Goal: Information Seeking & Learning: Learn about a topic

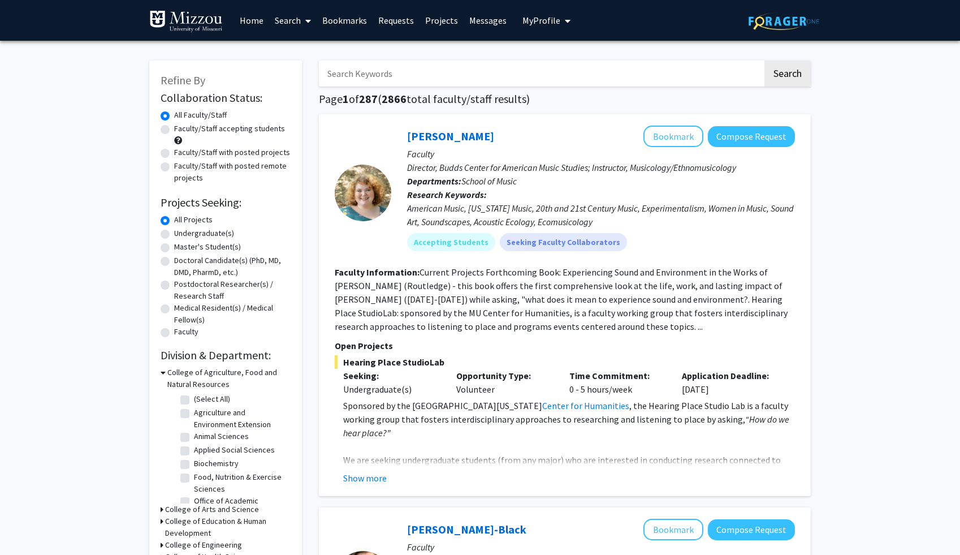
click at [532, 15] on span "My Profile" at bounding box center [542, 20] width 38 height 11
click at [194, 230] on label "Undergraduate(s)" at bounding box center [204, 233] width 60 height 12
click at [182, 230] on input "Undergraduate(s)" at bounding box center [177, 230] width 7 height 7
radio input "true"
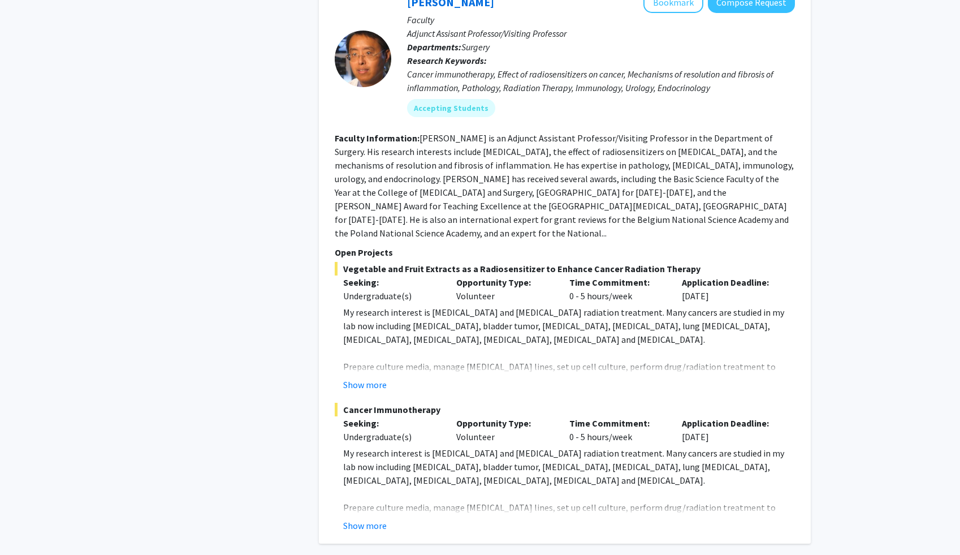
scroll to position [5338, 0]
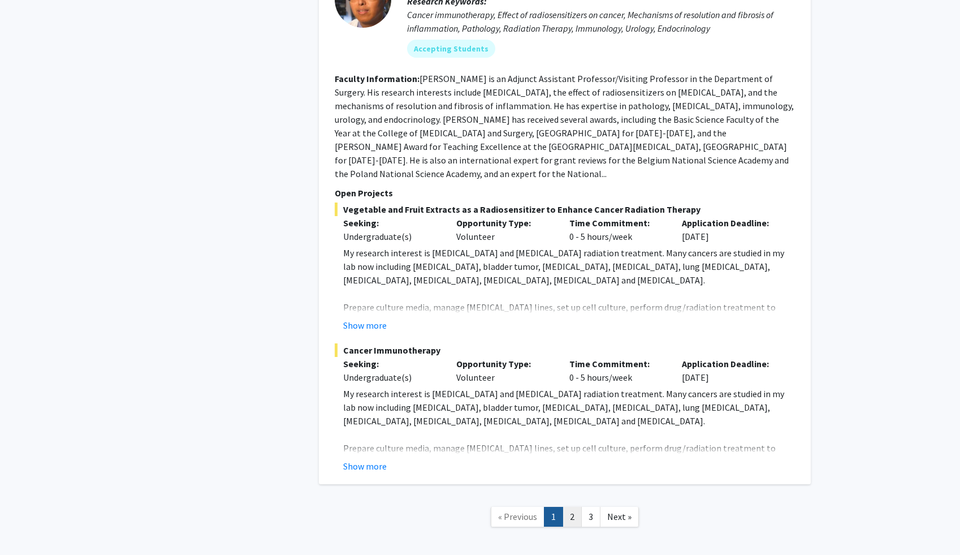
click at [568, 507] on link "2" at bounding box center [572, 517] width 19 height 20
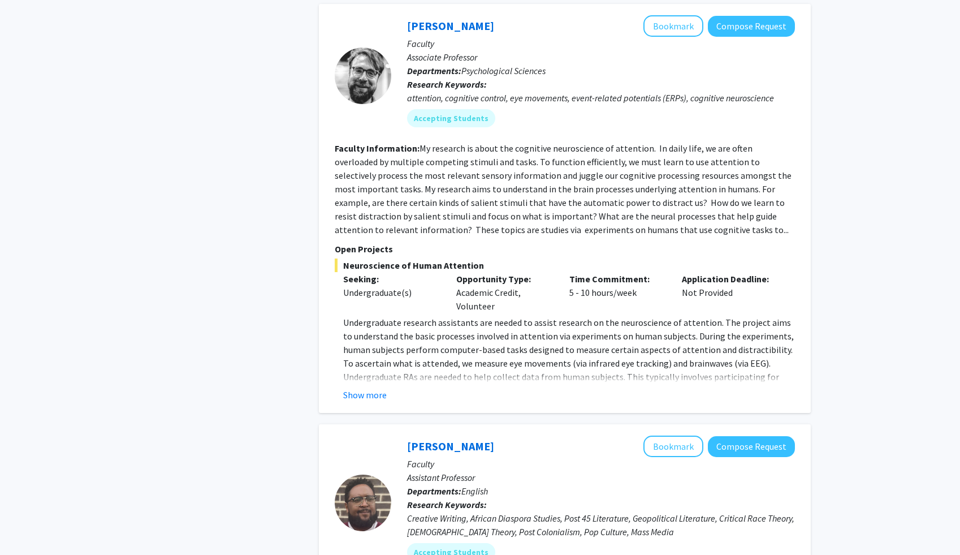
scroll to position [1652, 0]
click at [360, 387] on button "Show more" at bounding box center [365, 394] width 44 height 14
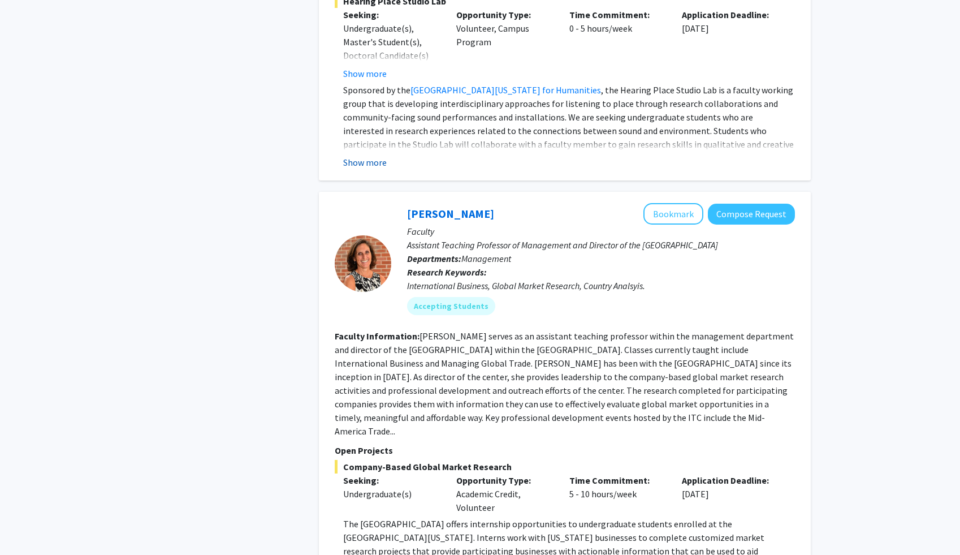
scroll to position [2839, 0]
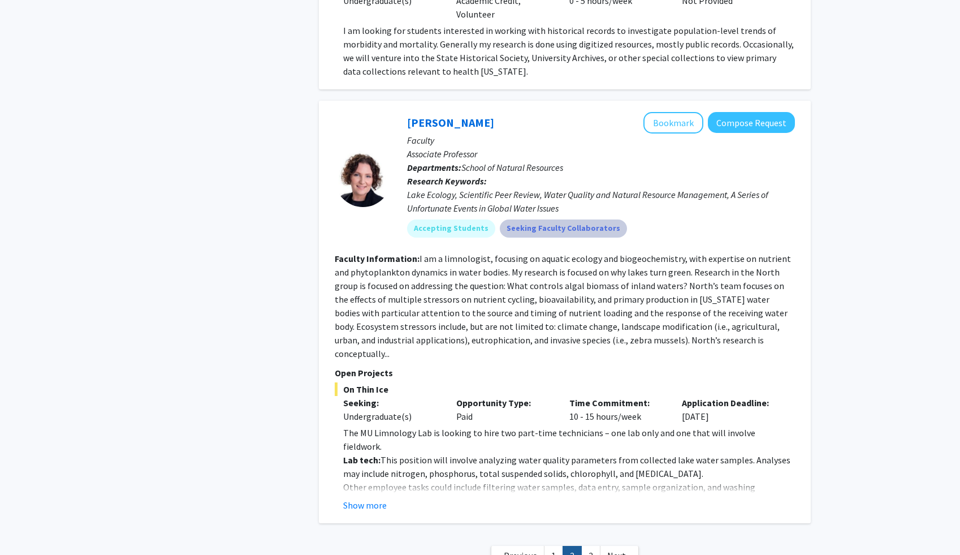
scroll to position [3841, 0]
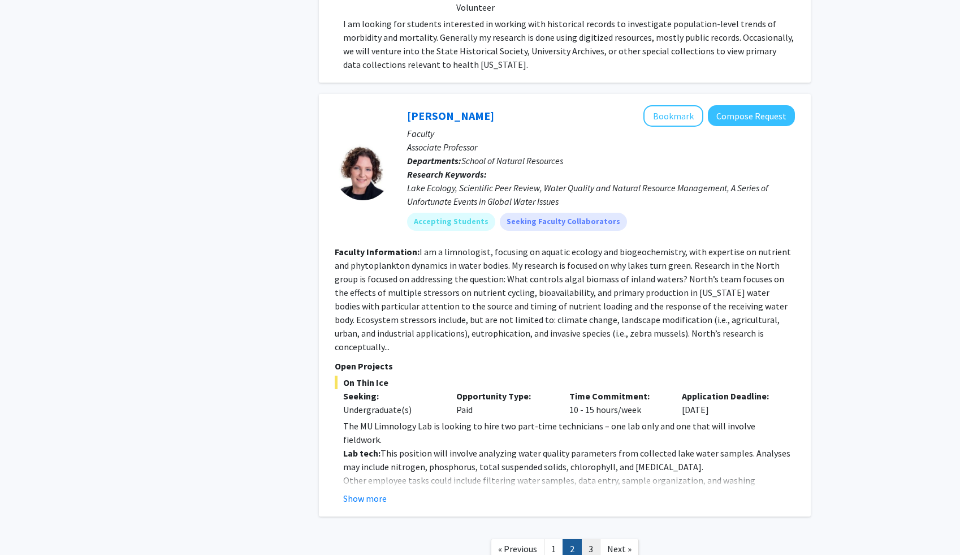
click at [594, 539] on link "3" at bounding box center [590, 549] width 19 height 20
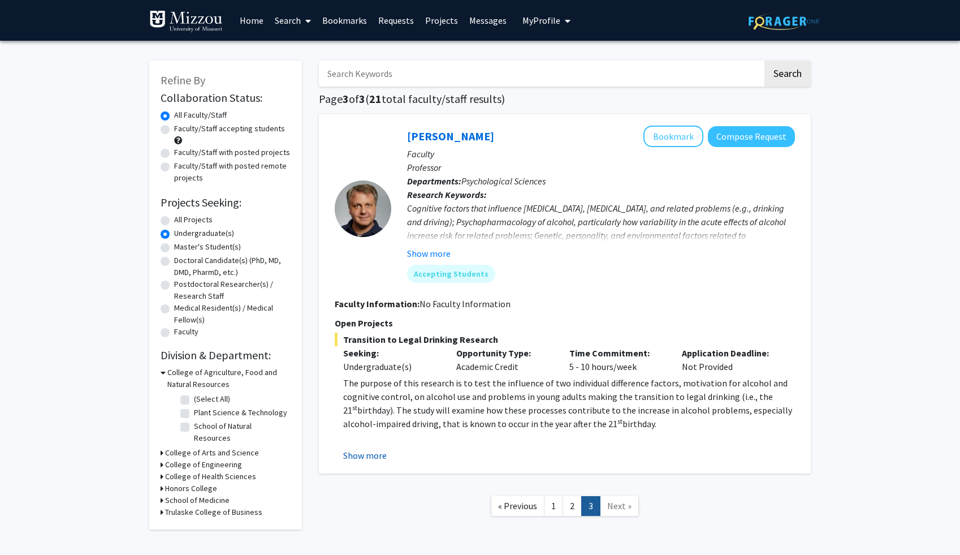
click at [361, 455] on button "Show more" at bounding box center [365, 455] width 44 height 14
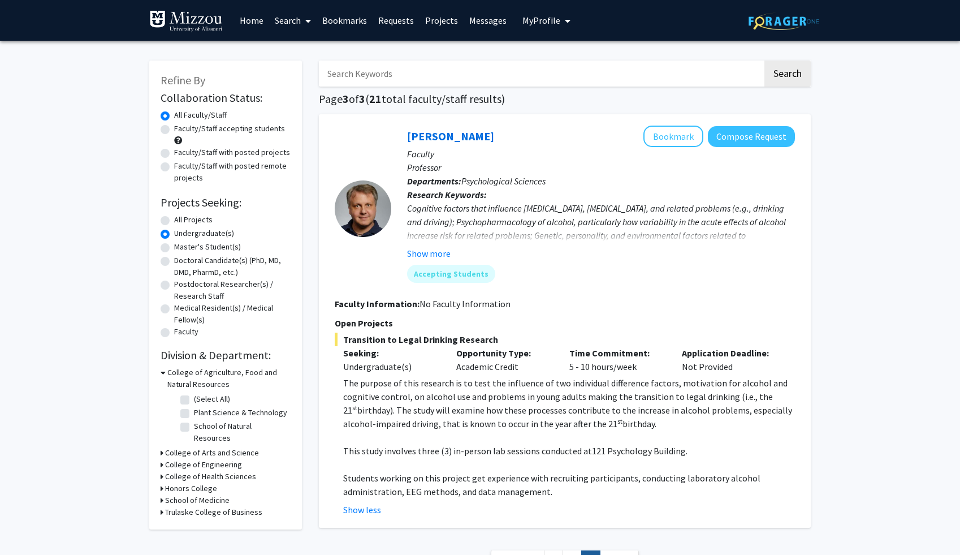
click at [292, 18] on link "Search" at bounding box center [293, 21] width 48 height 40
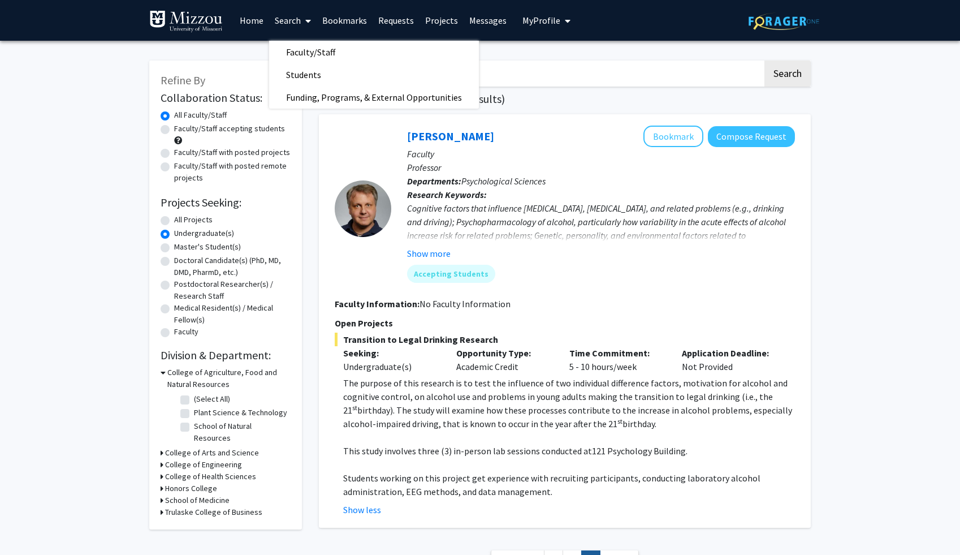
click at [420, 13] on link "Projects" at bounding box center [442, 21] width 44 height 40
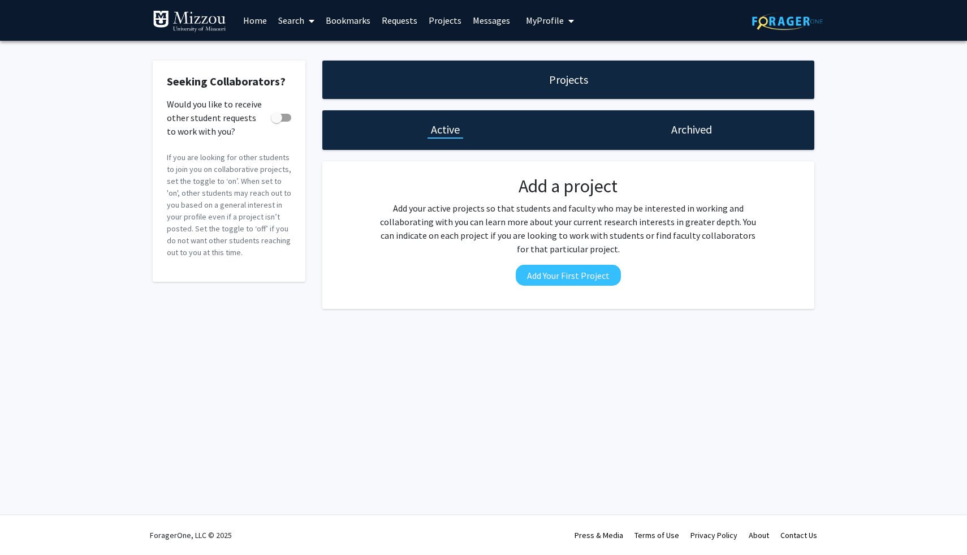
click at [252, 20] on link "Home" at bounding box center [255, 21] width 35 height 40
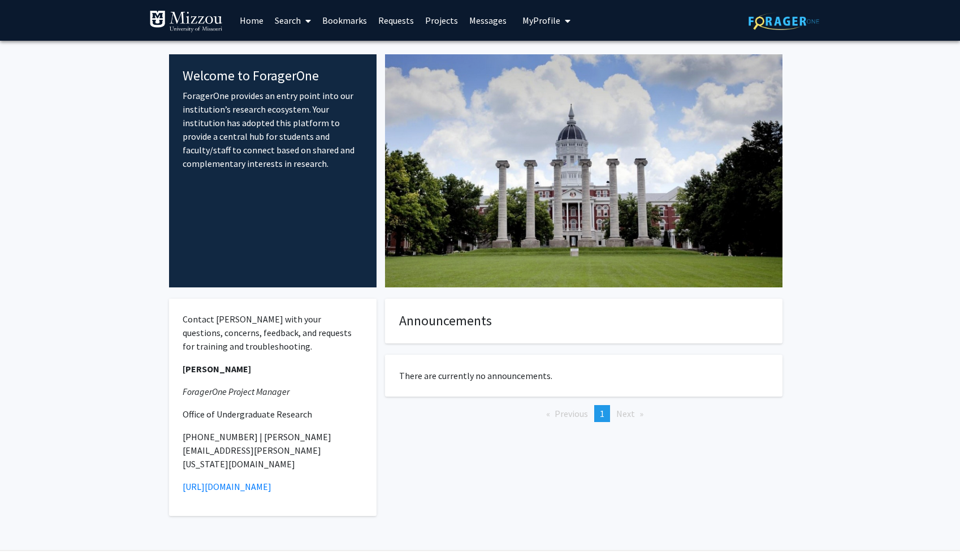
click at [281, 14] on link "Search" at bounding box center [293, 21] width 48 height 40
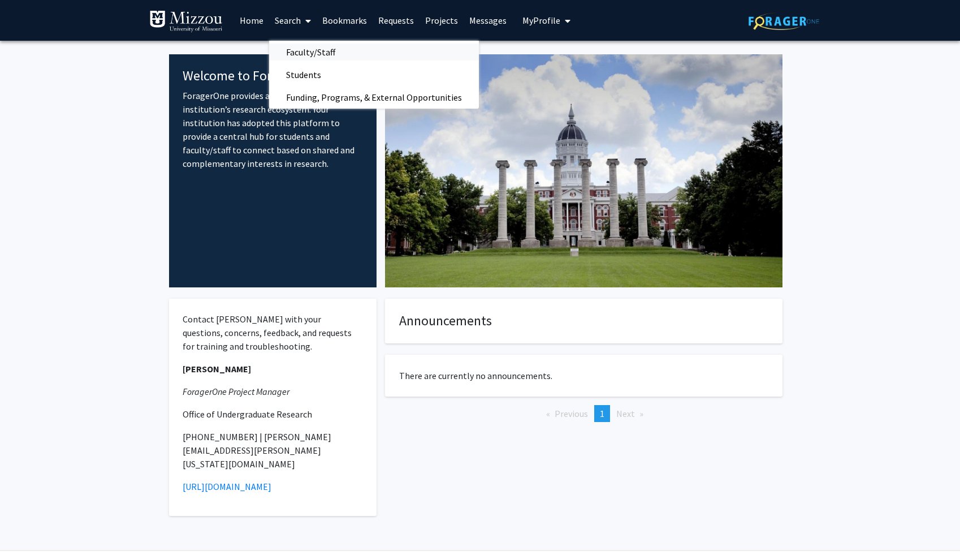
click at [333, 50] on span "Faculty/Staff" at bounding box center [310, 52] width 83 height 23
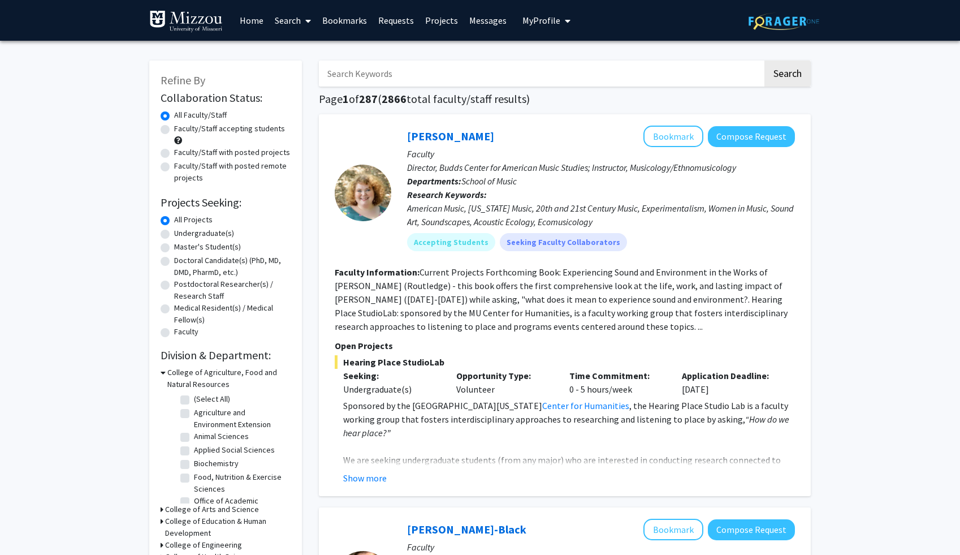
click at [290, 28] on link "Search" at bounding box center [293, 21] width 48 height 40
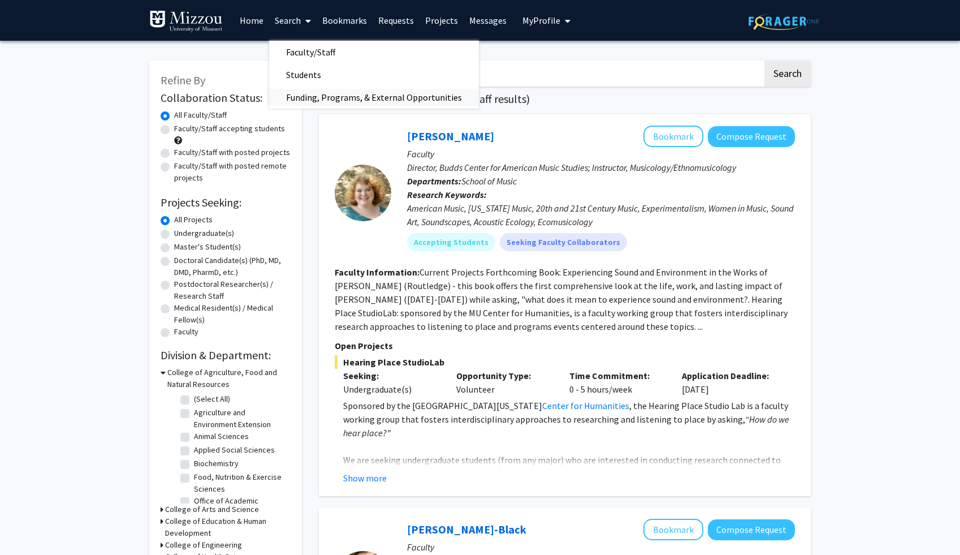
click at [312, 89] on span "Funding, Programs, & External Opportunities" at bounding box center [374, 97] width 210 height 23
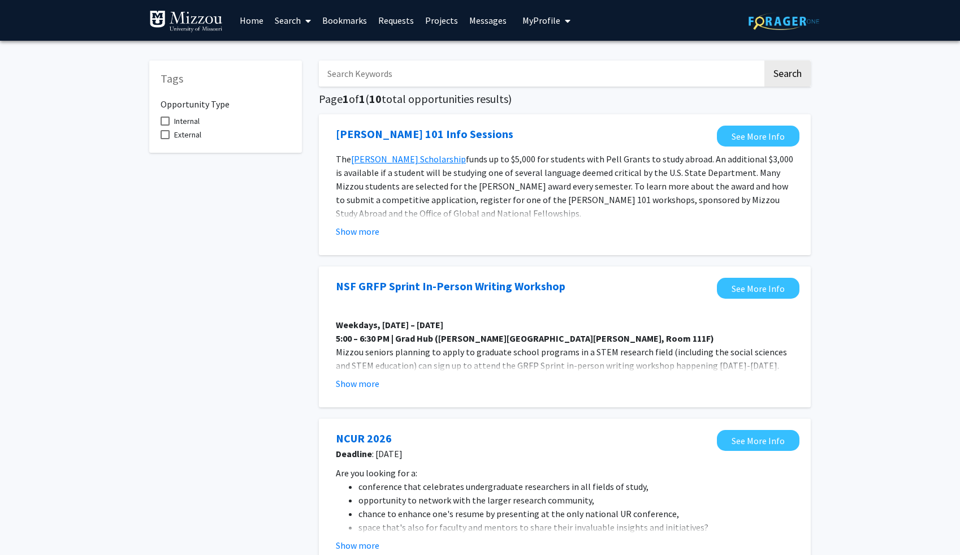
scroll to position [72, 0]
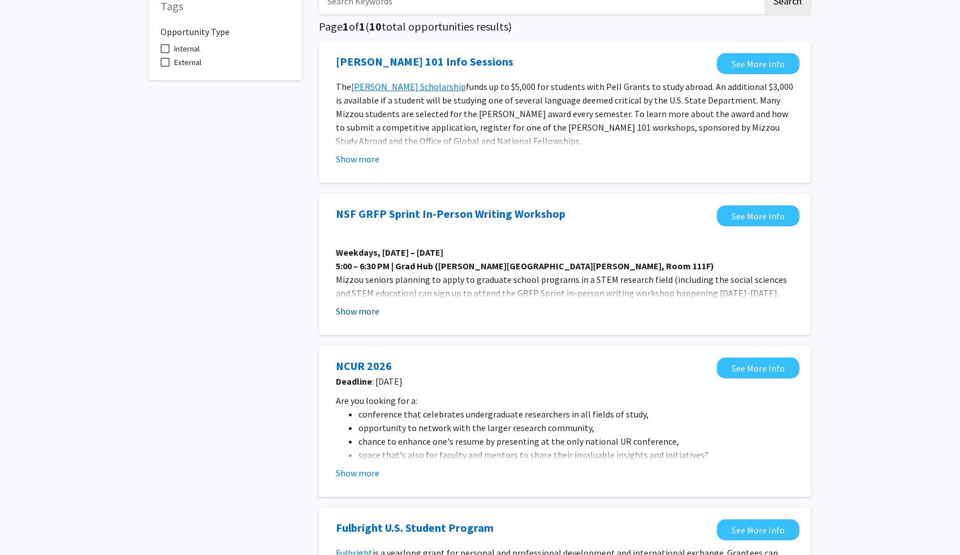
click at [368, 310] on button "Show more" at bounding box center [358, 311] width 44 height 14
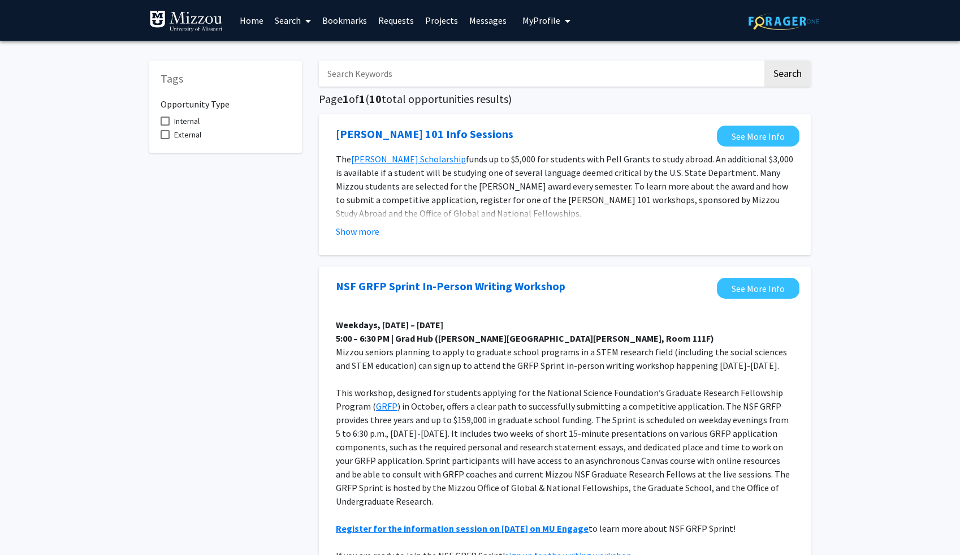
scroll to position [5, 0]
drag, startPoint x: 284, startPoint y: 124, endPoint x: 284, endPoint y: 158, distance: 33.4
click at [284, 153] on div "Tags Opportunity Type Internal External" at bounding box center [225, 107] width 153 height 92
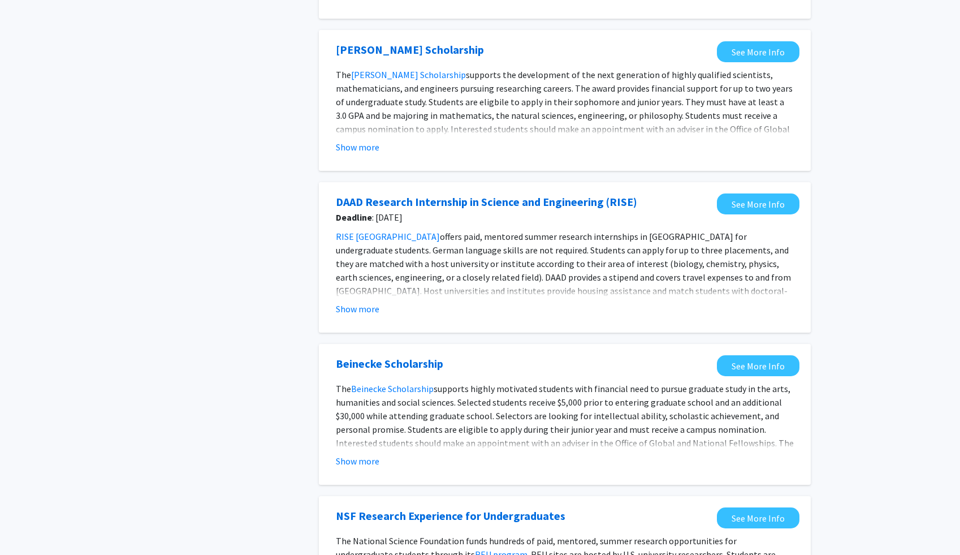
scroll to position [1344, 0]
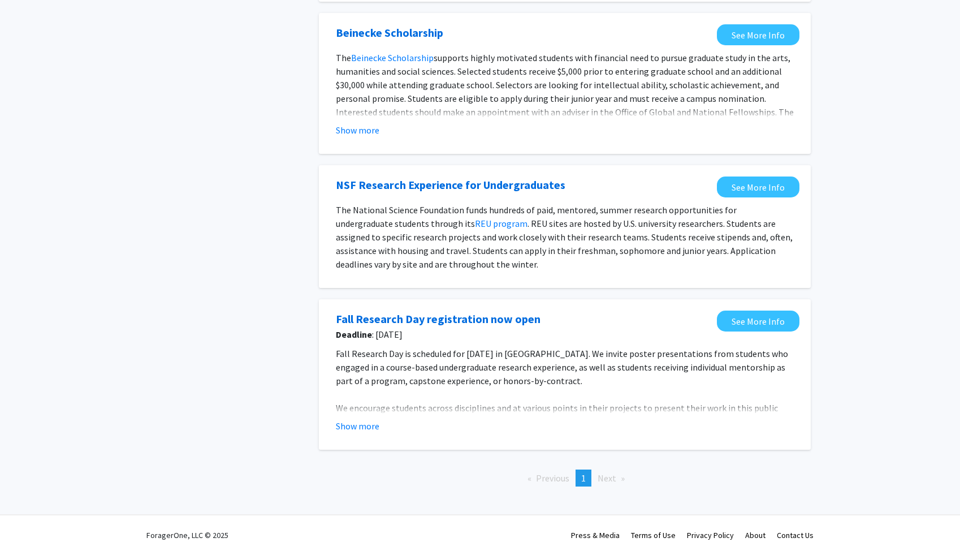
click at [359, 434] on fg-opportunity "Fall Research Day registration now open Deadline : [DATE] See More Info Fall Re…" at bounding box center [564, 374] width 469 height 128
click at [368, 415] on fg-read-more "Fall Research Day is scheduled for [DATE] in [GEOGRAPHIC_DATA]. We invite poste…" at bounding box center [565, 390] width 458 height 86
click at [368, 420] on button "Show more" at bounding box center [358, 426] width 44 height 14
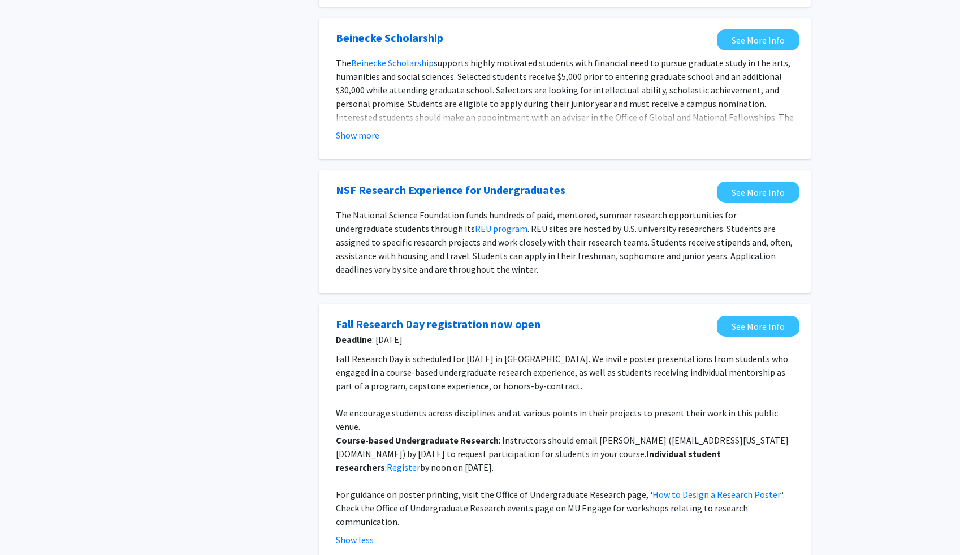
scroll to position [1320, 0]
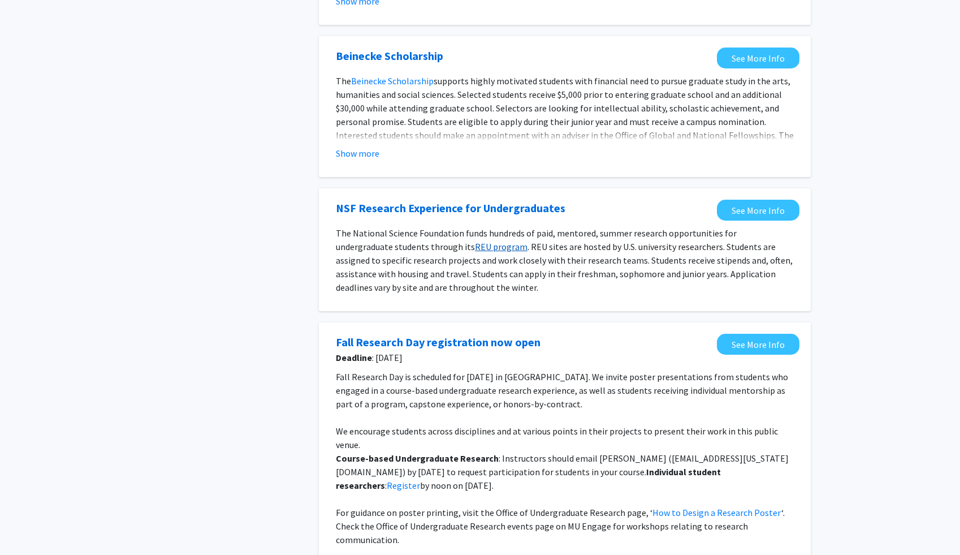
click at [475, 249] on link "REU program" at bounding box center [501, 246] width 53 height 11
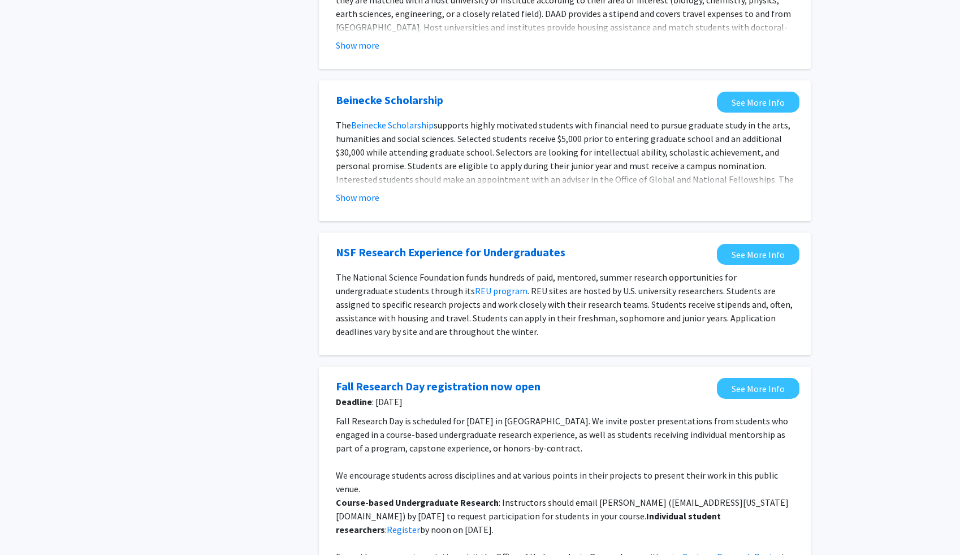
scroll to position [1275, 0]
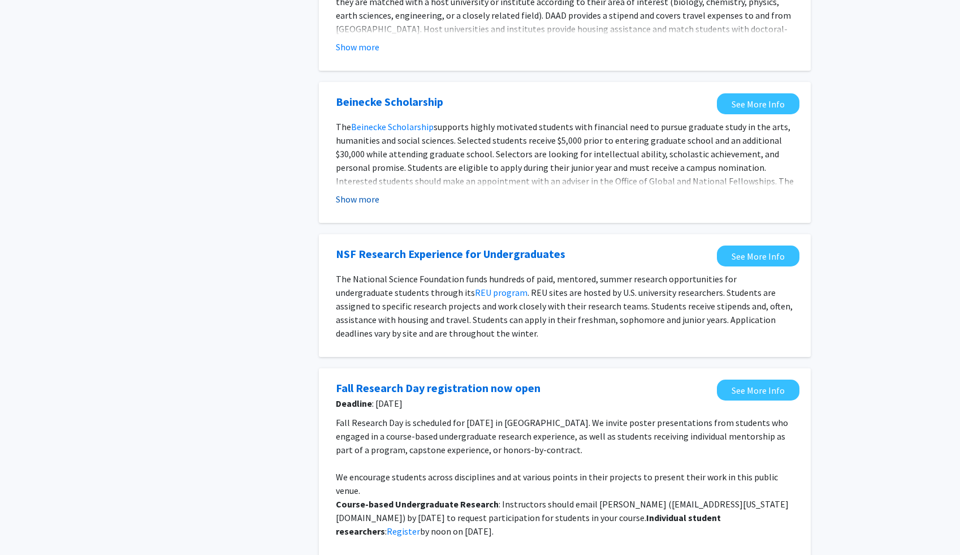
click at [360, 202] on button "Show more" at bounding box center [358, 199] width 44 height 14
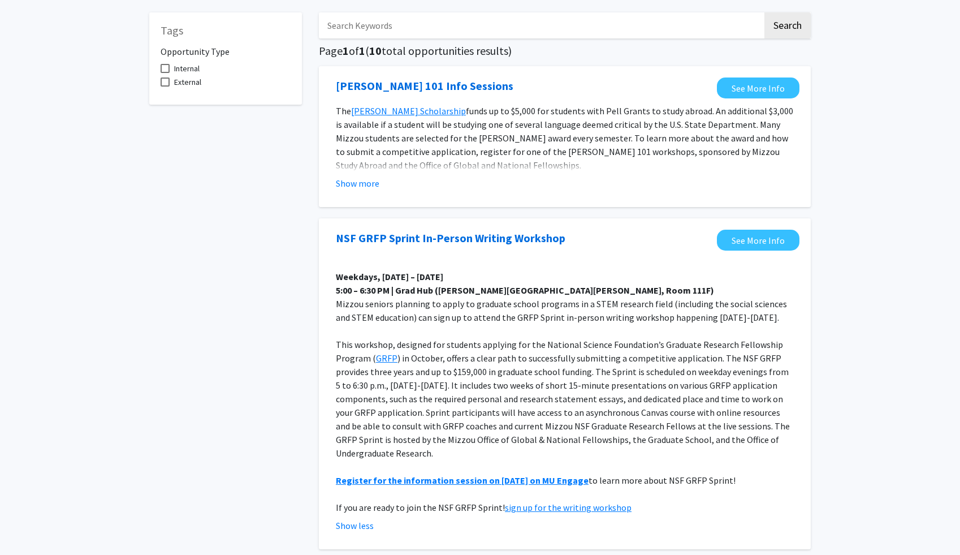
scroll to position [0, 0]
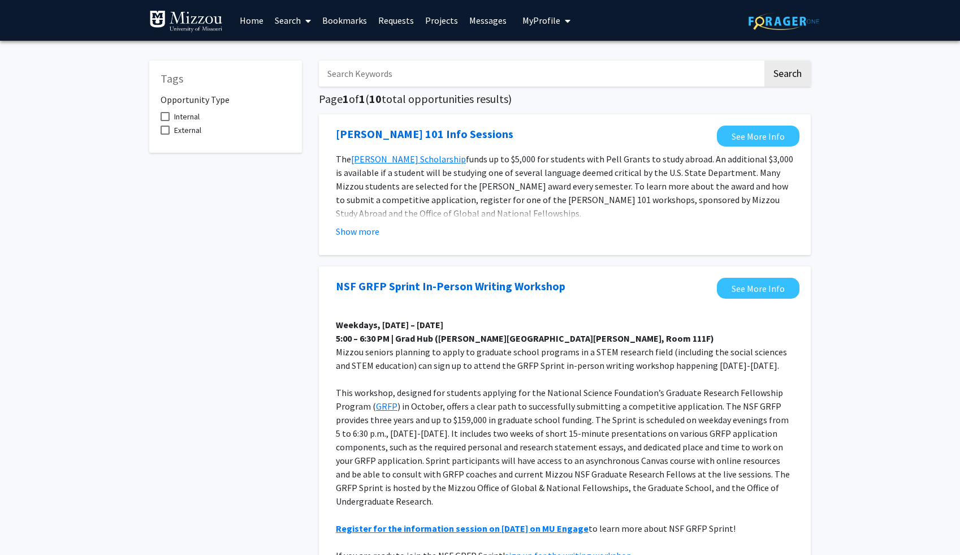
click at [299, 19] on link "Search" at bounding box center [293, 21] width 48 height 40
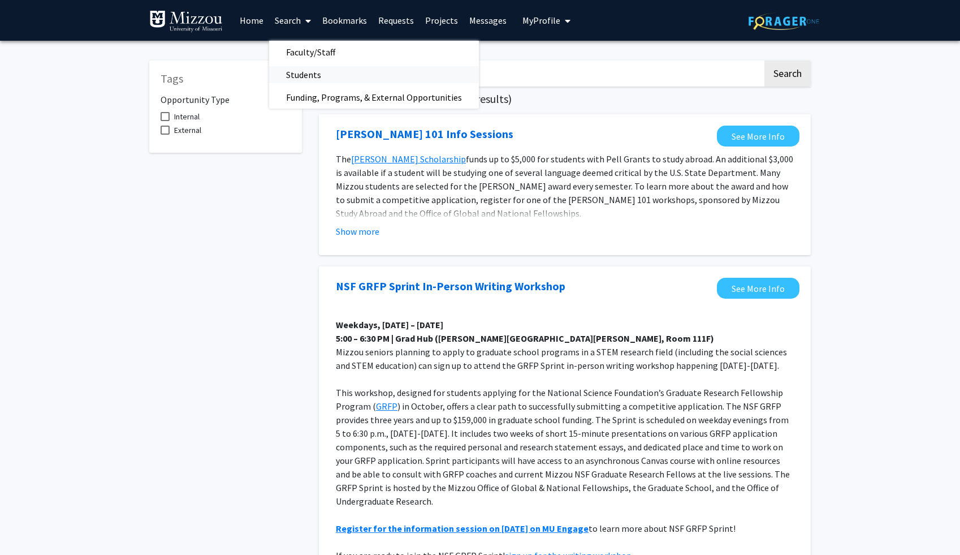
click at [320, 67] on span "Students" at bounding box center [303, 74] width 69 height 23
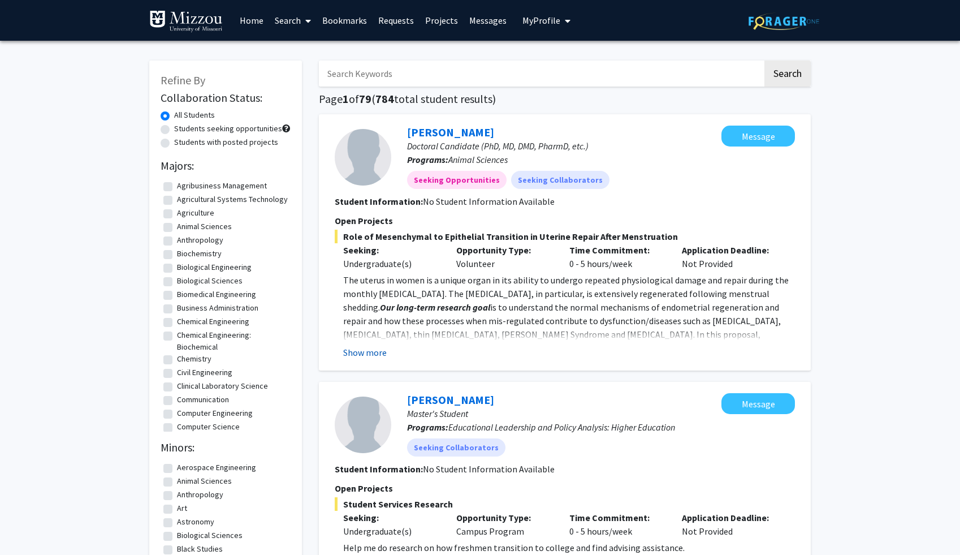
click at [368, 349] on button "Show more" at bounding box center [365, 353] width 44 height 14
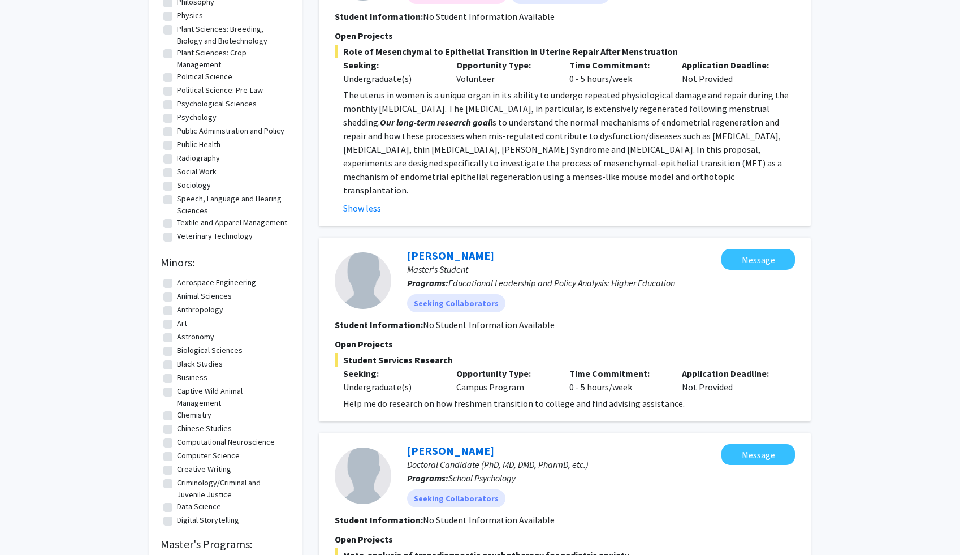
scroll to position [1240, 0]
click at [191, 96] on label "Political Science: Pre-Law" at bounding box center [220, 90] width 86 height 12
click at [184, 92] on input "Political Science: Pre-Law" at bounding box center [180, 87] width 7 height 7
checkbox input "true"
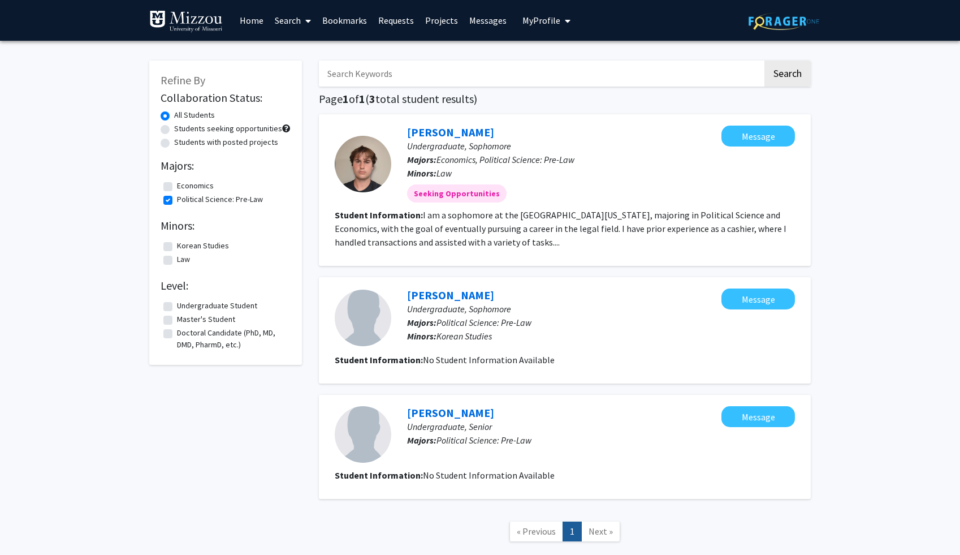
click at [471, 245] on fg-read-more "I am a sophomore at the [GEOGRAPHIC_DATA][US_STATE], majoring in Political Scie…" at bounding box center [561, 228] width 452 height 38
click at [177, 200] on label "Political Science: Pre-Law" at bounding box center [220, 199] width 86 height 12
click at [177, 200] on input "Political Science: Pre-Law" at bounding box center [180, 196] width 7 height 7
checkbox input "false"
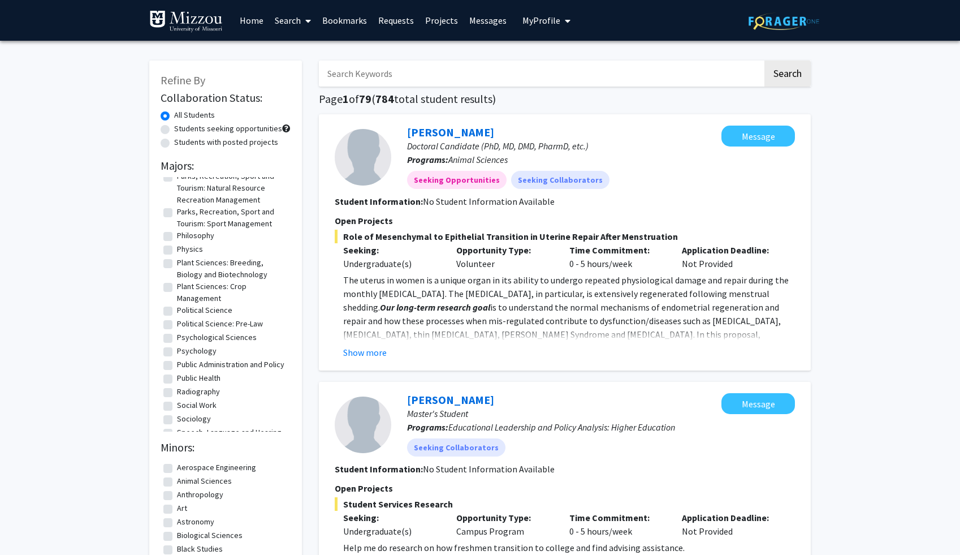
scroll to position [1181, 0]
click at [210, 303] on label "Political Science" at bounding box center [204, 297] width 55 height 12
click at [184, 299] on input "Political Science" at bounding box center [180, 294] width 7 height 7
checkbox input "true"
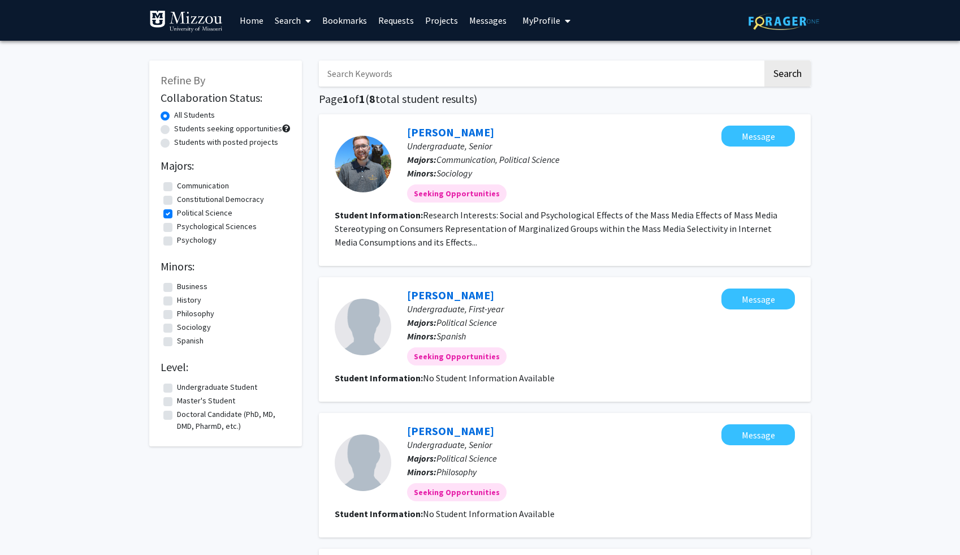
click at [172, 210] on fg-checkbox "Political Science Political Science" at bounding box center [225, 214] width 124 height 14
click at [177, 213] on label "Political Science" at bounding box center [204, 213] width 55 height 12
click at [177, 213] on input "Political Science" at bounding box center [180, 210] width 7 height 7
checkbox input "false"
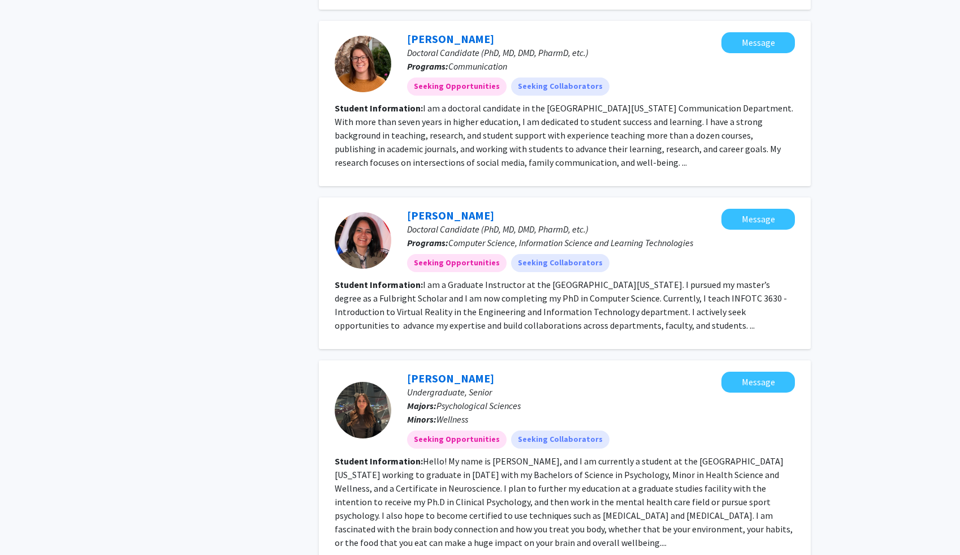
scroll to position [1457, 0]
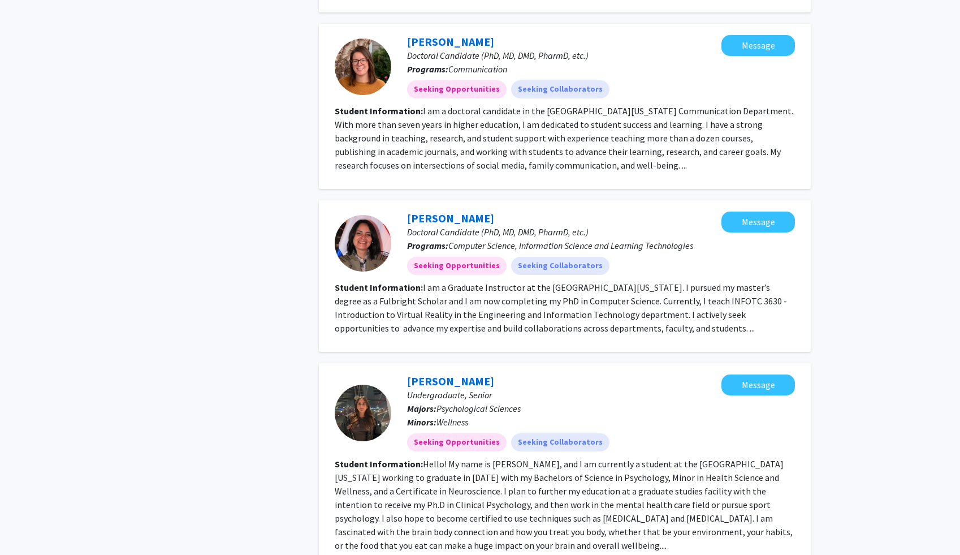
click at [508, 155] on fg-read-more "I am a doctoral candidate in the [GEOGRAPHIC_DATA][US_STATE] Communication Depa…" at bounding box center [564, 138] width 459 height 66
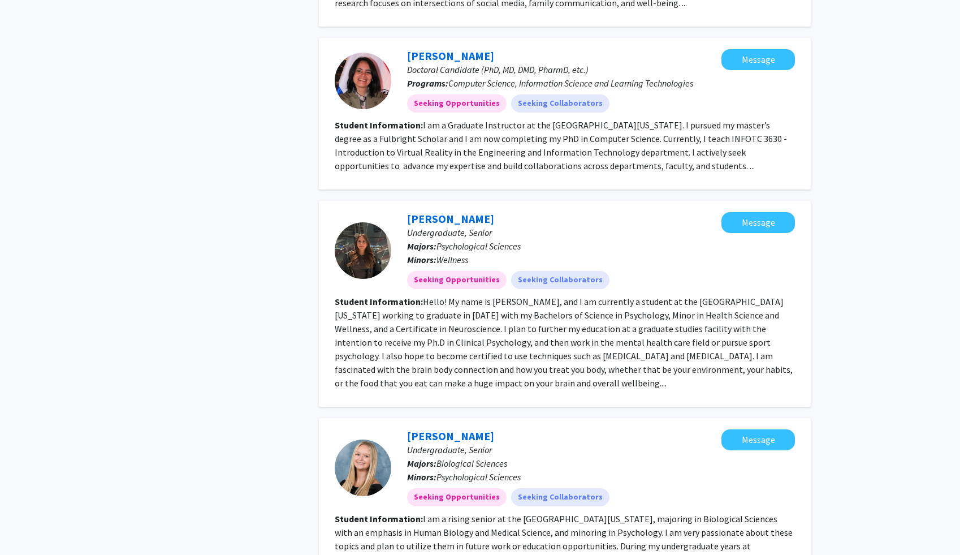
scroll to position [1800, 0]
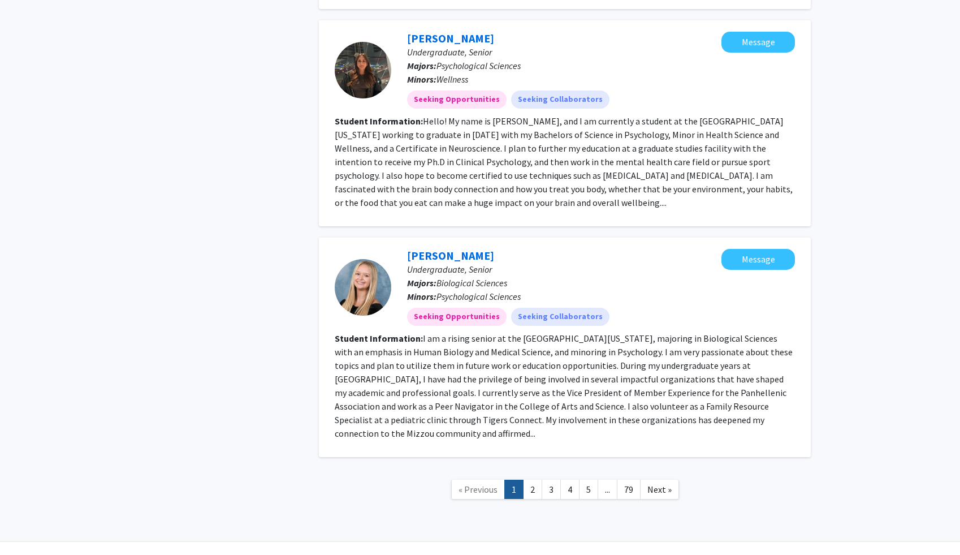
click at [735, 405] on section "Student Information: I am a rising senior at the [GEOGRAPHIC_DATA][US_STATE], m…" at bounding box center [565, 385] width 460 height 109
click at [538, 480] on link "2" at bounding box center [532, 490] width 19 height 20
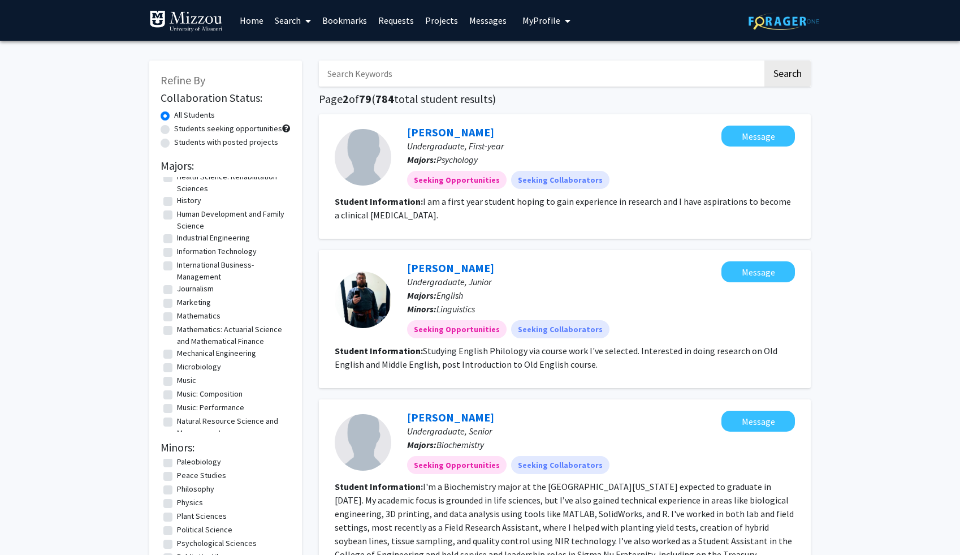
click at [252, 18] on link "Home" at bounding box center [251, 21] width 35 height 40
